Goal: Task Accomplishment & Management: Use online tool/utility

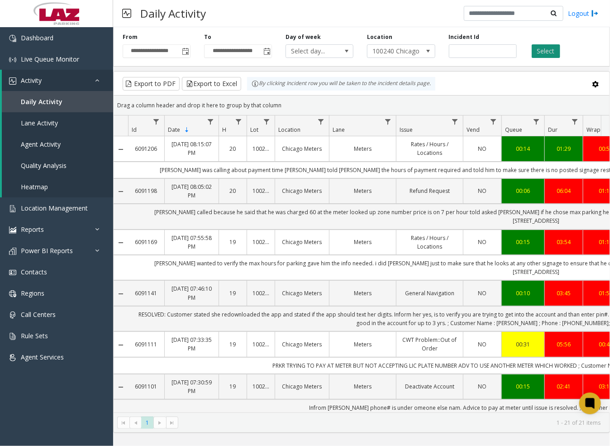
scroll to position [0, 225]
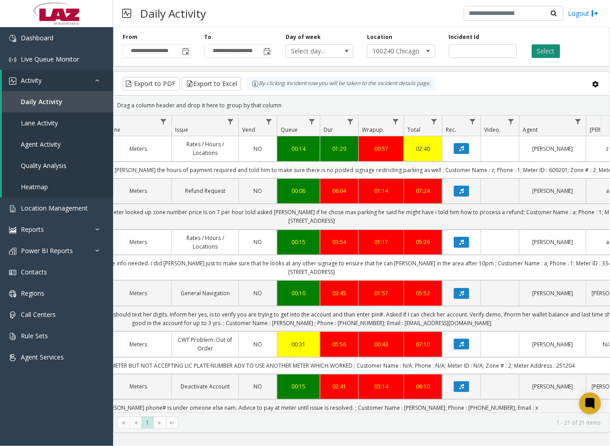
click at [557, 50] on button "Select" at bounding box center [546, 51] width 29 height 14
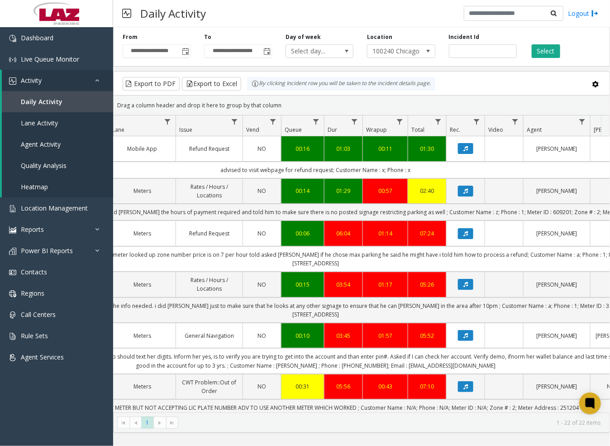
scroll to position [0, 214]
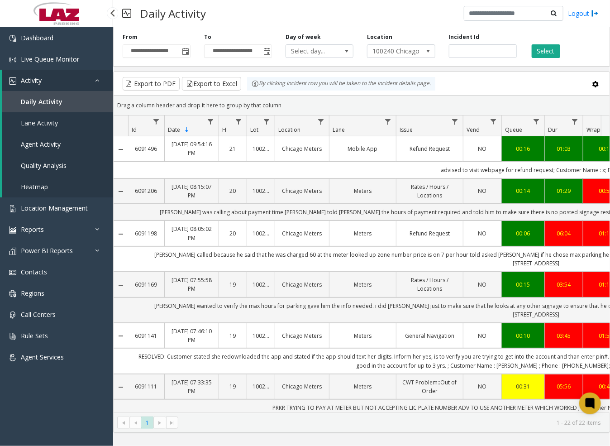
click at [30, 100] on span "Daily Activity" at bounding box center [42, 101] width 42 height 9
click at [46, 141] on span "Agent Activity" at bounding box center [41, 144] width 40 height 9
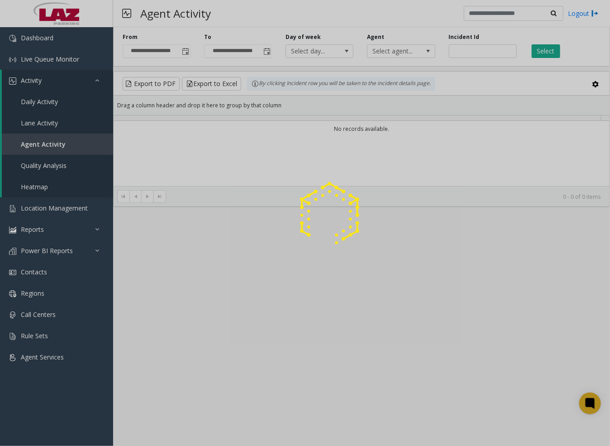
click at [396, 54] on div at bounding box center [305, 223] width 610 height 446
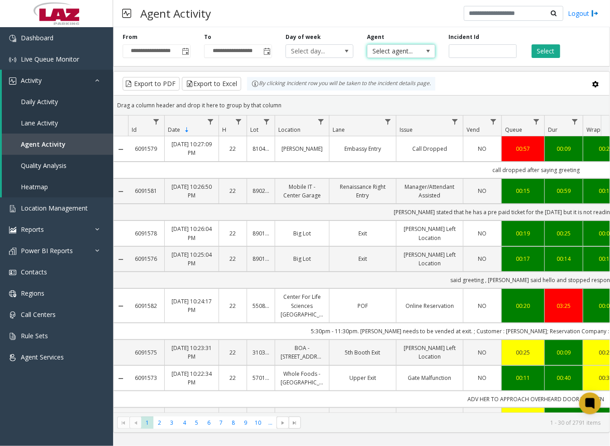
click at [396, 54] on span "Select agent..." at bounding box center [395, 51] width 54 height 13
type input "****"
drag, startPoint x: 408, startPoint y: 95, endPoint x: 439, endPoint y: 89, distance: 31.3
click at [409, 95] on li "[PERSON_NAME]" at bounding box center [401, 99] width 65 height 12
click at [537, 50] on button "Select" at bounding box center [546, 51] width 29 height 14
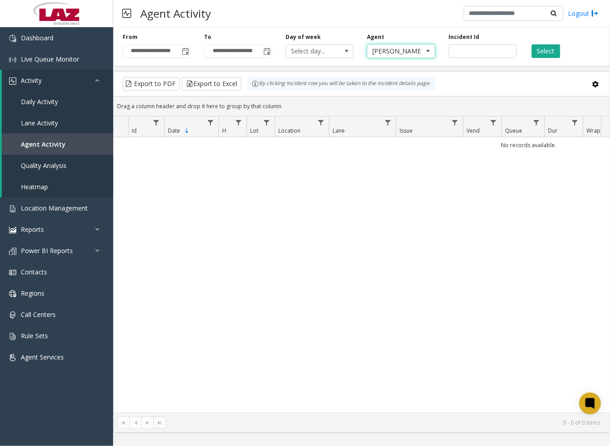
click at [404, 53] on span "[PERSON_NAME]" at bounding box center [395, 51] width 54 height 13
type input "****"
click at [396, 112] on li "[PERSON_NAME]" at bounding box center [401, 114] width 65 height 12
click at [539, 51] on button "Select" at bounding box center [546, 51] width 29 height 14
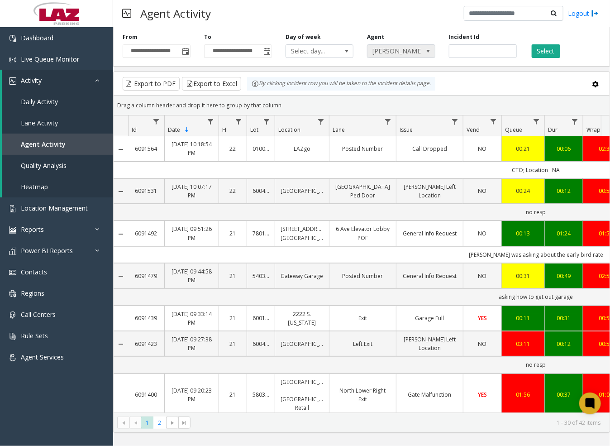
click at [430, 50] on span at bounding box center [428, 51] width 7 height 7
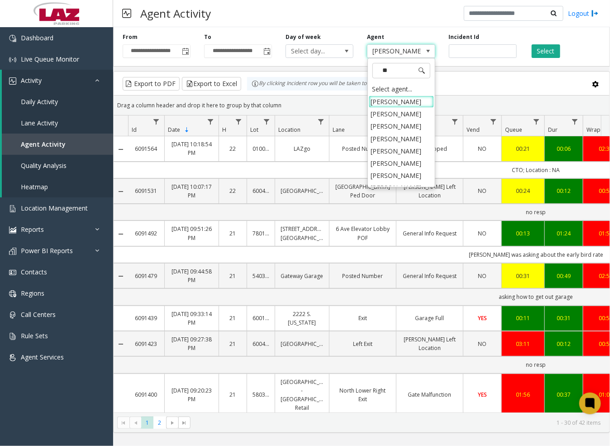
type input "***"
click at [410, 115] on li "[PERSON_NAME]" at bounding box center [401, 114] width 65 height 12
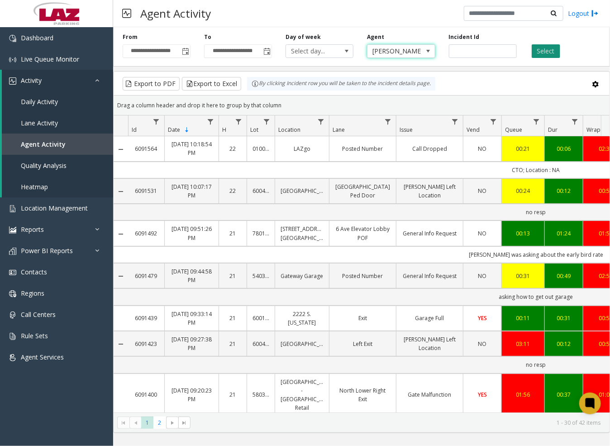
click at [539, 51] on button "Select" at bounding box center [546, 51] width 29 height 14
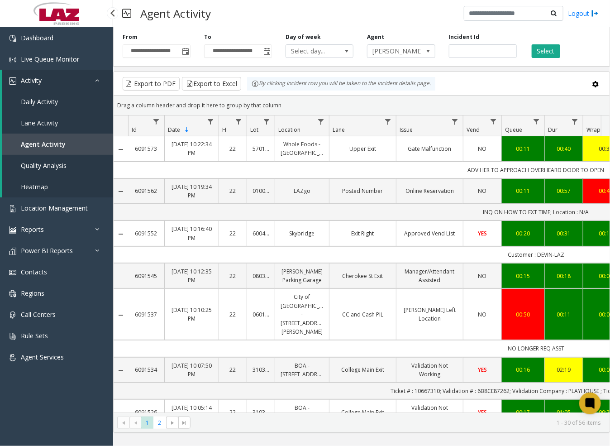
click at [41, 101] on span "Daily Activity" at bounding box center [39, 101] width 37 height 9
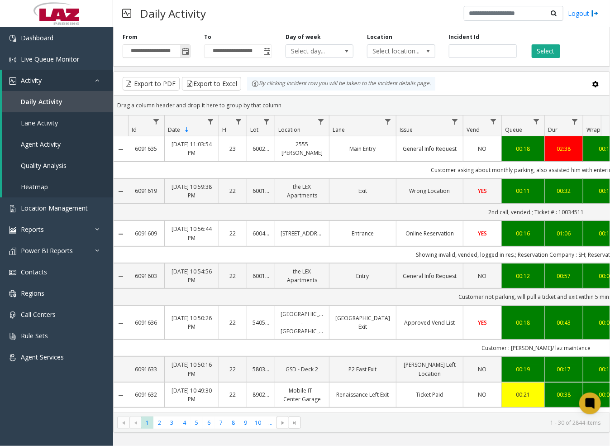
click at [186, 49] on span "Toggle popup" at bounding box center [185, 51] width 7 height 7
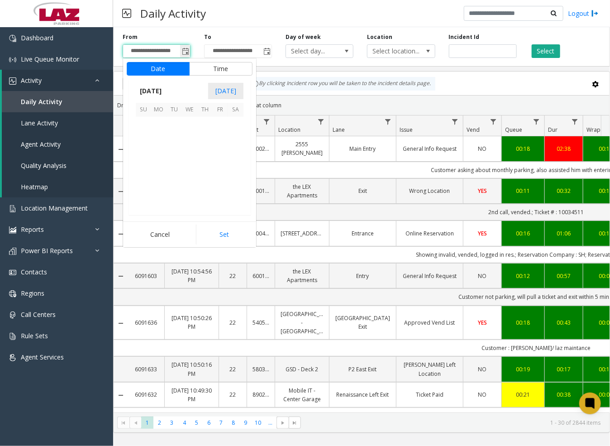
scroll to position [162366, 0]
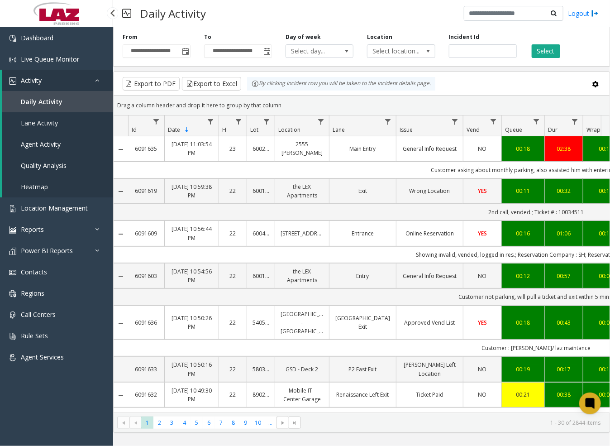
drag, startPoint x: 45, startPoint y: 99, endPoint x: 79, endPoint y: 97, distance: 34.5
click at [45, 100] on span "Daily Activity" at bounding box center [42, 101] width 42 height 9
click at [185, 50] on span "Toggle popup" at bounding box center [185, 51] width 7 height 7
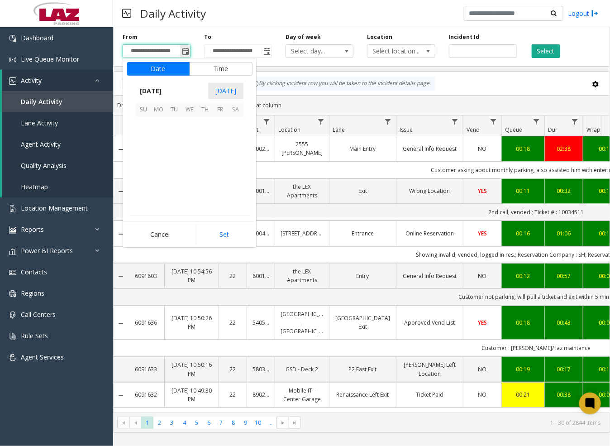
scroll to position [162366, 0]
click at [224, 186] on span "29" at bounding box center [220, 185] width 15 height 15
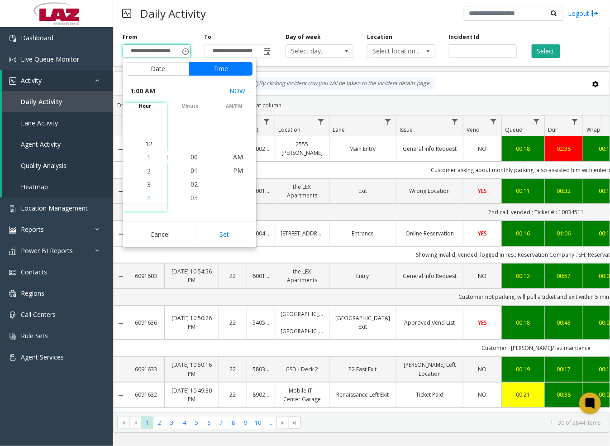
click at [147, 196] on span "4" at bounding box center [149, 198] width 4 height 9
click at [191, 183] on span "30" at bounding box center [194, 184] width 7 height 9
click at [233, 168] on span "PM" at bounding box center [238, 170] width 10 height 9
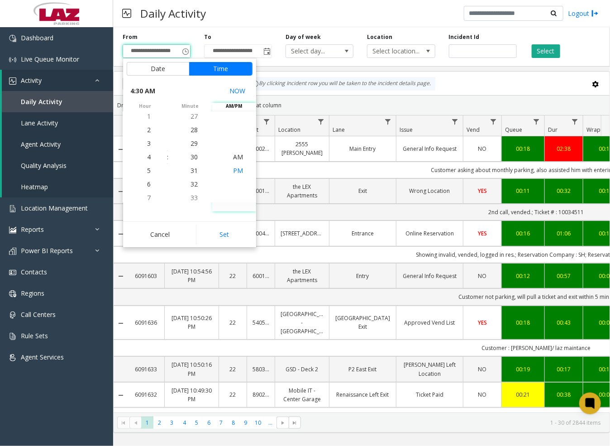
scroll to position [13, 0]
click at [269, 52] on span "Toggle popup" at bounding box center [266, 51] width 7 height 7
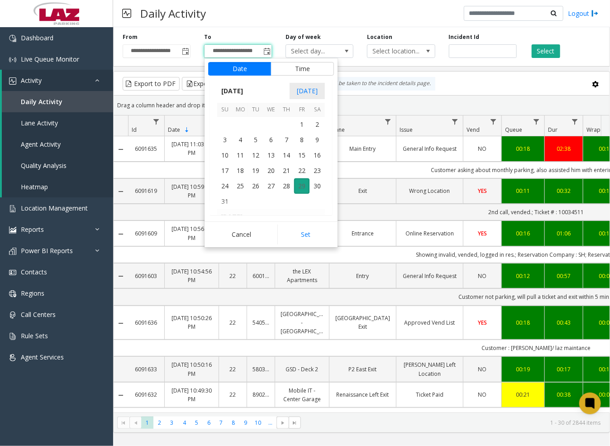
click at [304, 187] on span "29" at bounding box center [301, 185] width 15 height 15
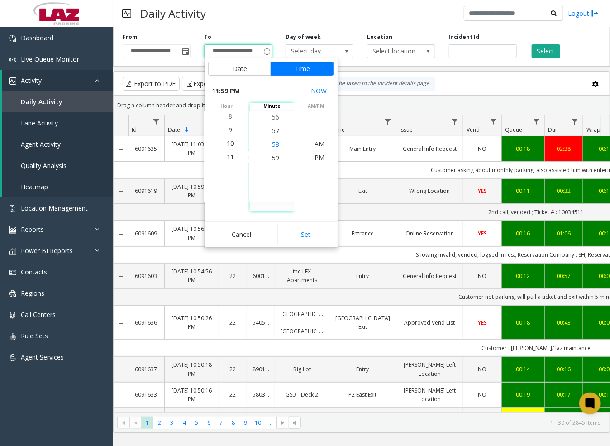
scroll to position [0, 0]
click at [275, 158] on span "00" at bounding box center [275, 157] width 7 height 9
click at [315, 157] on span "PM" at bounding box center [320, 157] width 10 height 9
click at [311, 238] on button "Set" at bounding box center [306, 235] width 57 height 20
type input "**********"
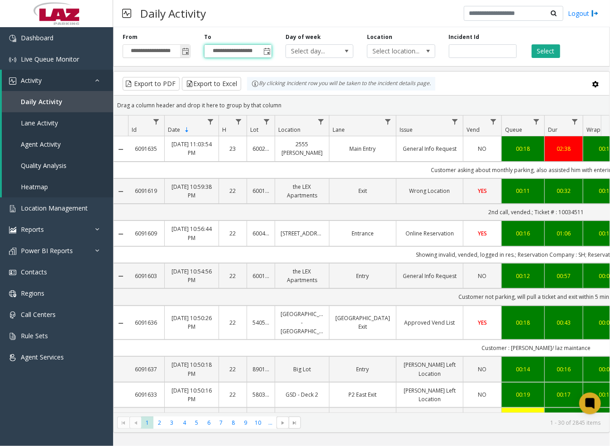
click at [182, 50] on span "Toggle popup" at bounding box center [185, 51] width 7 height 7
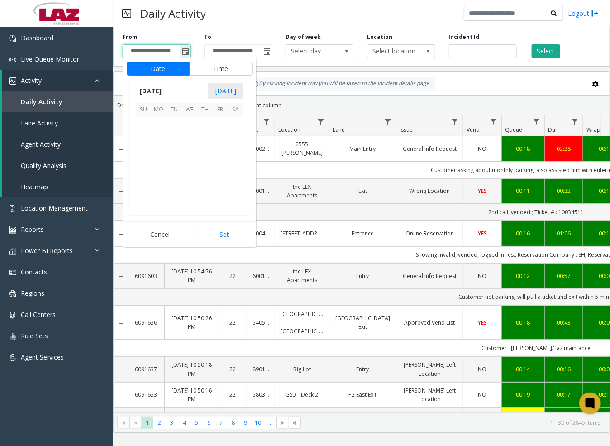
scroll to position [162366, 0]
click at [222, 189] on span "29" at bounding box center [220, 185] width 15 height 15
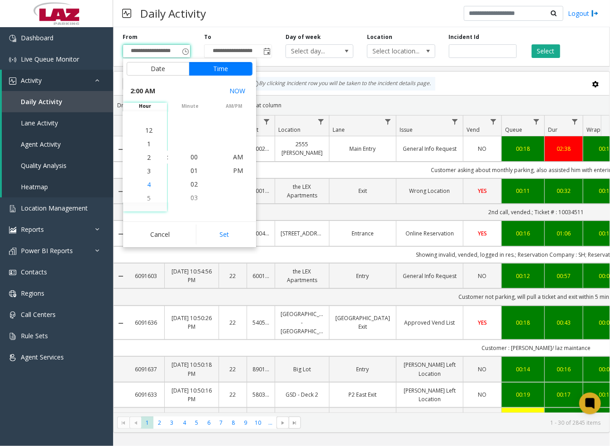
click at [147, 184] on span "4" at bounding box center [149, 184] width 4 height 9
click at [191, 197] on span "29" at bounding box center [194, 198] width 7 height 9
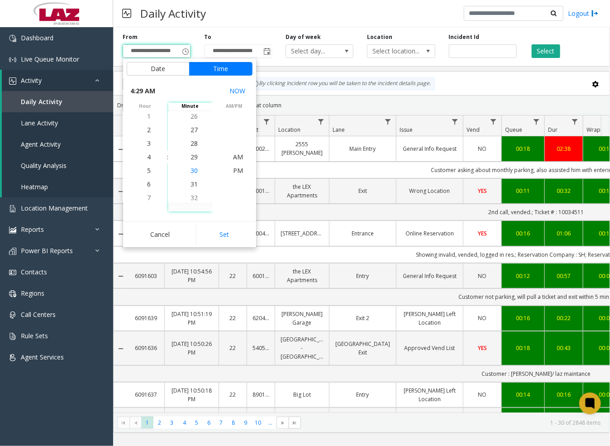
click at [191, 172] on span "30" at bounding box center [194, 170] width 7 height 9
click at [235, 170] on span "PM" at bounding box center [238, 170] width 10 height 9
click at [235, 232] on button "Set" at bounding box center [224, 235] width 57 height 20
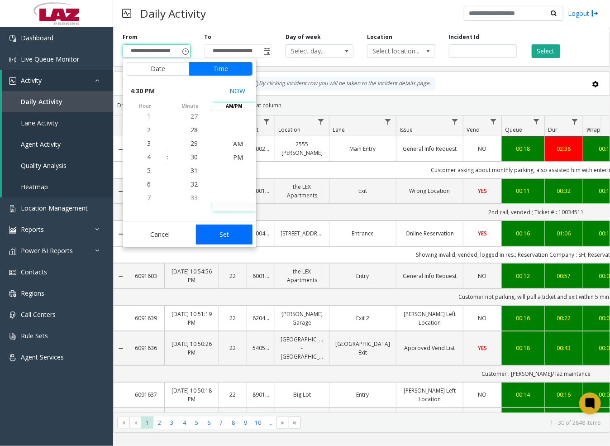
type input "**********"
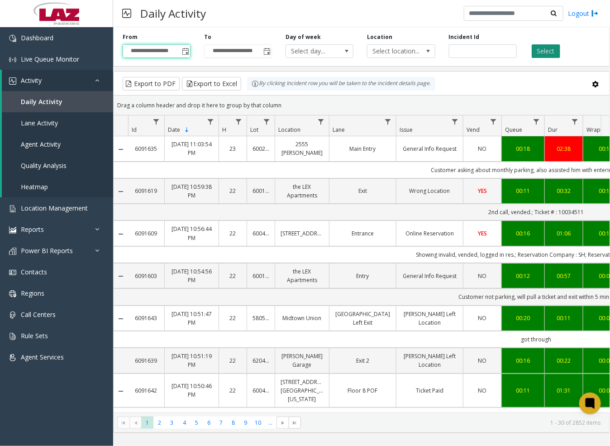
click at [542, 51] on button "Select" at bounding box center [546, 51] width 29 height 14
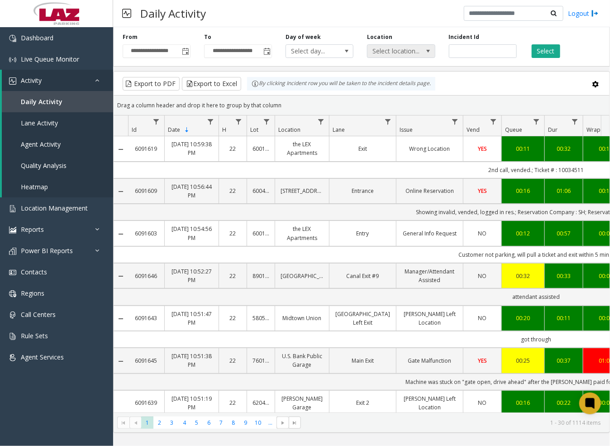
click at [428, 50] on span at bounding box center [428, 51] width 7 height 7
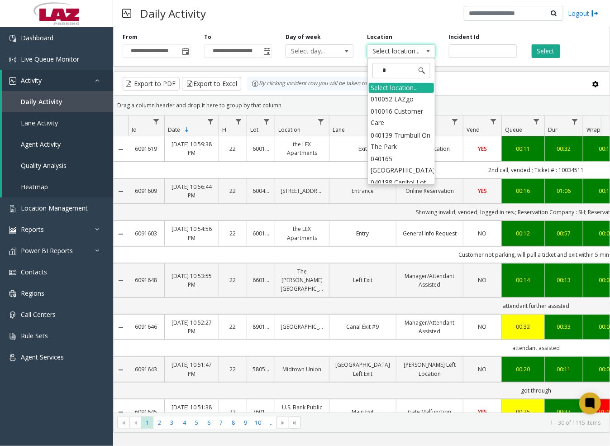
type input "**"
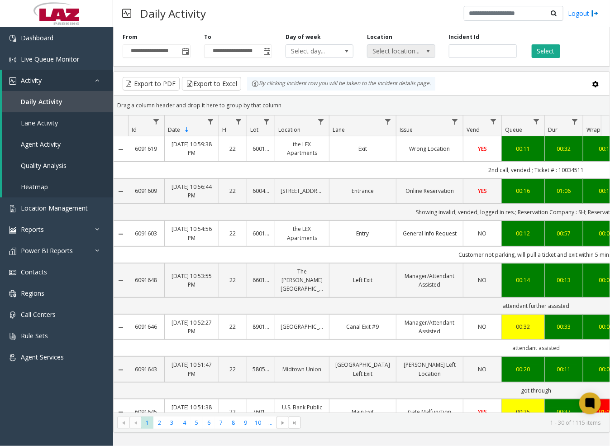
click at [420, 50] on span "Select location..." at bounding box center [395, 51] width 54 height 13
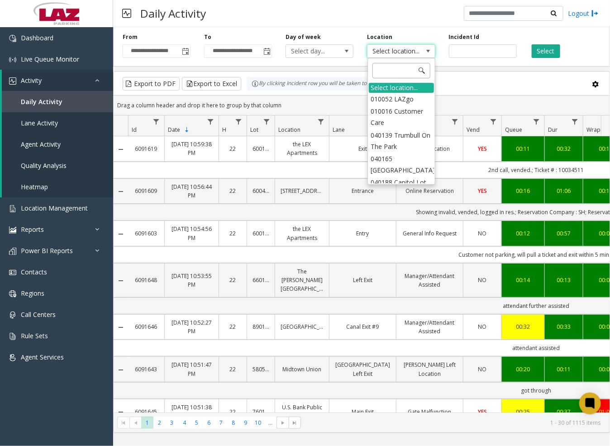
click at [411, 69] on input at bounding box center [402, 70] width 58 height 15
type input "*****"
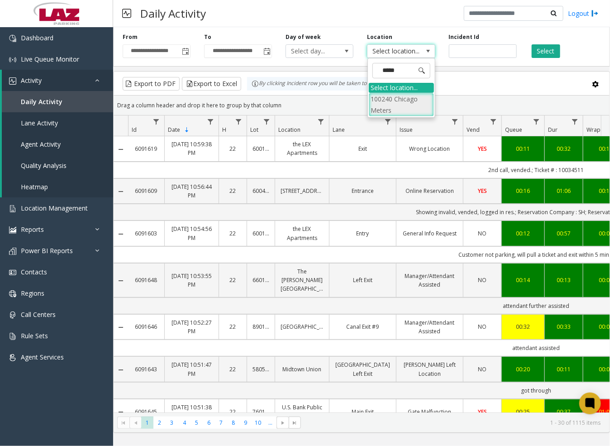
click at [378, 103] on li "100240 Chicago Meters" at bounding box center [401, 105] width 65 height 24
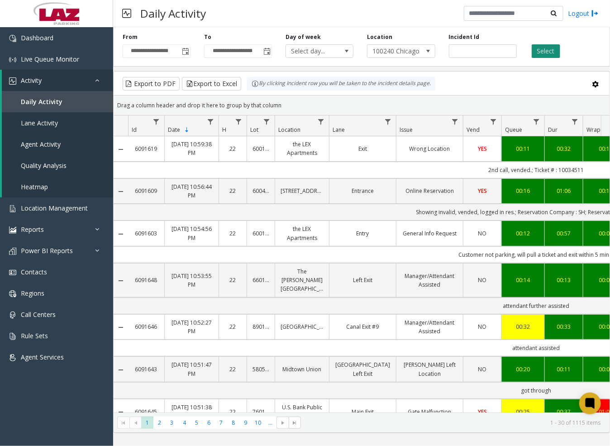
click at [544, 48] on button "Select" at bounding box center [546, 51] width 29 height 14
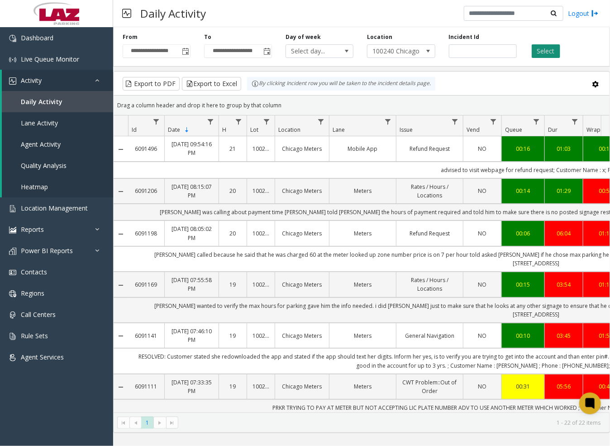
click at [547, 50] on button "Select" at bounding box center [546, 51] width 29 height 14
click at [235, 83] on button "Export to Excel" at bounding box center [211, 84] width 59 height 14
click at [55, 56] on span "Live Queue Monitor" at bounding box center [50, 59] width 58 height 9
